Goal: Task Accomplishment & Management: Complete application form

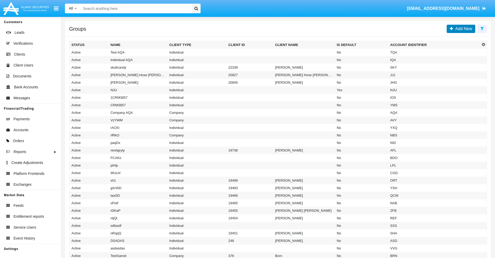
click at [462, 29] on span "Add New" at bounding box center [462, 28] width 19 height 4
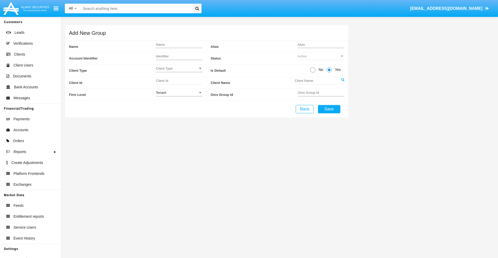
click at [320, 70] on span "No" at bounding box center [320, 69] width 9 height 5
click at [313, 72] on input "No" at bounding box center [313, 72] width 0 height 0
radio input "true"
type input "JSipq"
type input "X"
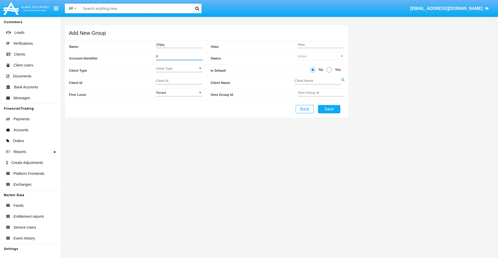
click at [179, 68] on span "Client Type" at bounding box center [177, 68] width 42 height 4
click at [179, 71] on span "Individual" at bounding box center [179, 71] width 47 height 10
click at [179, 92] on div "Tenant" at bounding box center [177, 92] width 42 height 4
click at [179, 95] on span "Tenant" at bounding box center [175, 95] width 38 height 10
type input "LQeXG"
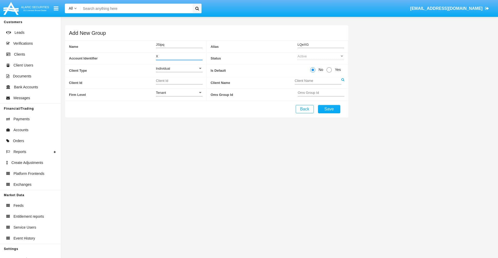
type input "X"
click at [329, 109] on button "Save" at bounding box center [329, 109] width 22 height 8
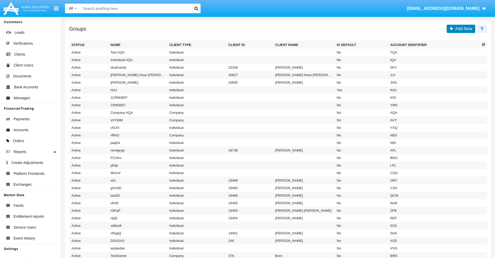
click at [462, 29] on span "Add New" at bounding box center [462, 28] width 19 height 4
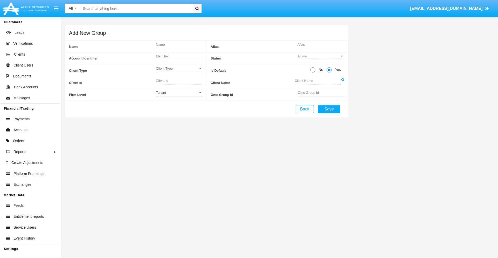
click at [320, 70] on span "No" at bounding box center [320, 69] width 9 height 5
click at [313, 72] on input "No" at bounding box center [313, 72] width 0 height 0
radio input "true"
click at [179, 68] on span "Client Type" at bounding box center [177, 68] width 42 height 4
click at [179, 81] on span "Company" at bounding box center [179, 81] width 47 height 10
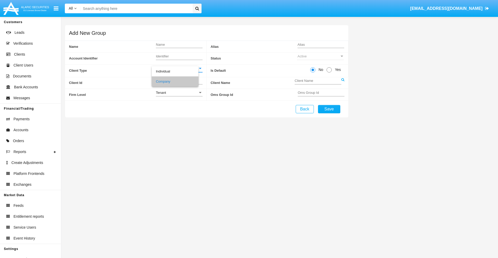
click at [343, 83] on link at bounding box center [343, 83] width 3 height 12
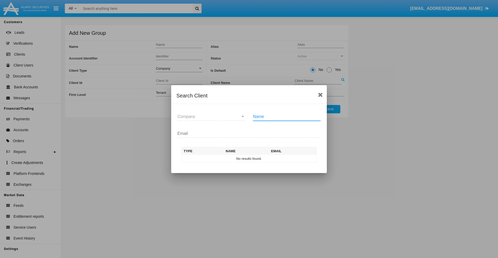
click at [287, 116] on input "Name" at bounding box center [287, 116] width 68 height 5
type input "FlashTurtles"
click at [254, 158] on td "FlashTurtles" at bounding box center [254, 159] width 55 height 8
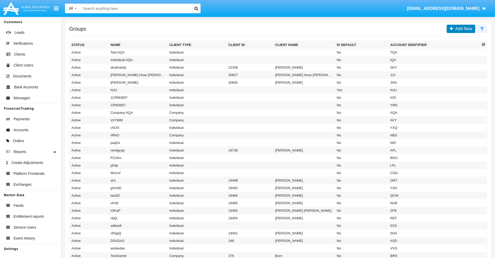
click at [462, 29] on span "Add New" at bounding box center [462, 28] width 19 height 4
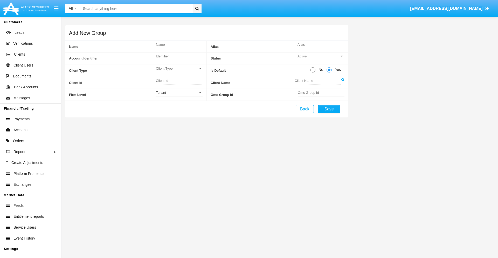
click at [320, 70] on span "No" at bounding box center [320, 69] width 9 height 5
click at [313, 72] on input "No" at bounding box center [313, 72] width 0 height 0
radio input "true"
click at [179, 68] on span "Client Type" at bounding box center [177, 68] width 42 height 4
click at [179, 71] on span "Individual" at bounding box center [179, 71] width 47 height 10
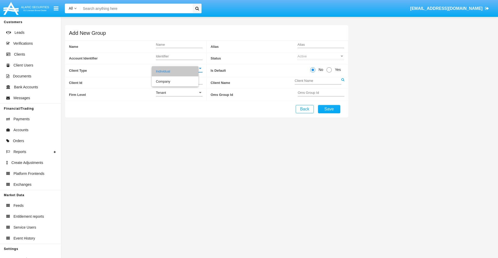
click at [343, 83] on link at bounding box center [343, 83] width 3 height 12
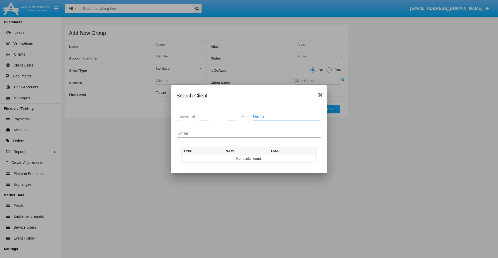
click at [249, 133] on input "Email" at bounding box center [249, 133] width 143 height 5
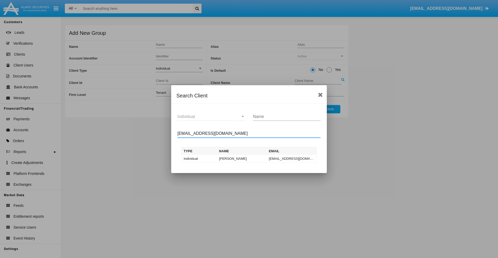
type input "test-user-snake@aqa.com"
click at [292, 158] on td "test-user-snake@aqa.com" at bounding box center [292, 159] width 50 height 8
